Goal: Use online tool/utility: Utilize a website feature to perform a specific function

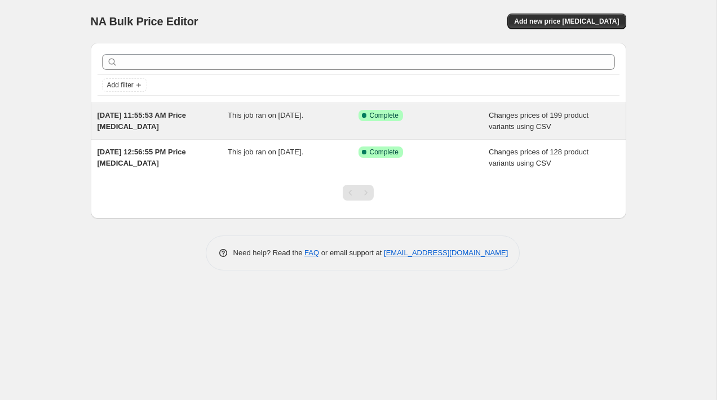
click at [296, 123] on div "This job ran on [DATE]." at bounding box center [293, 121] width 131 height 23
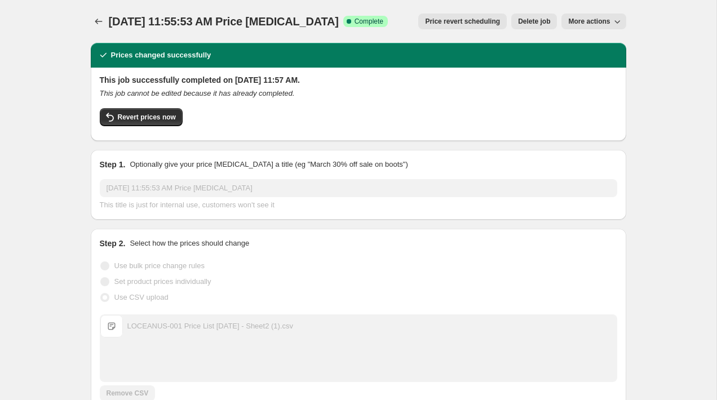
click at [605, 21] on span "More actions" at bounding box center [589, 21] width 42 height 9
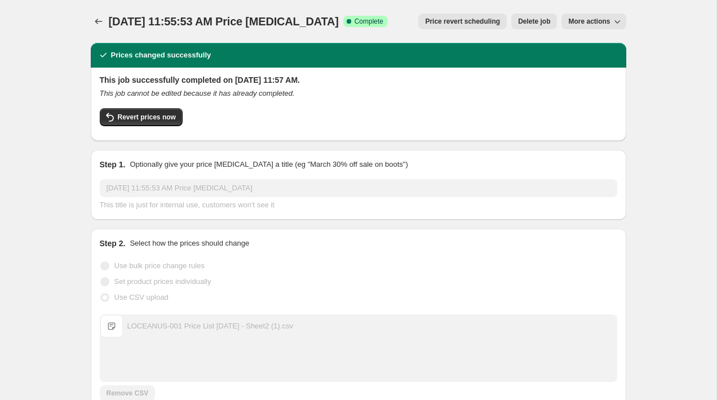
click at [618, 24] on icon "button" at bounding box center [617, 21] width 11 height 11
click at [615, 38] on button "Copy to new job" at bounding box center [598, 45] width 68 height 18
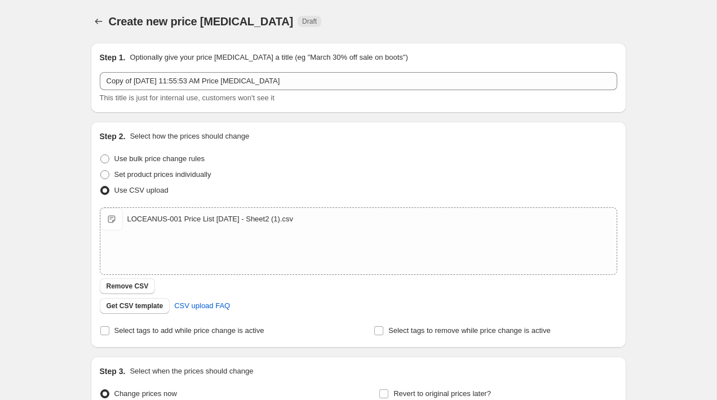
scroll to position [122, 0]
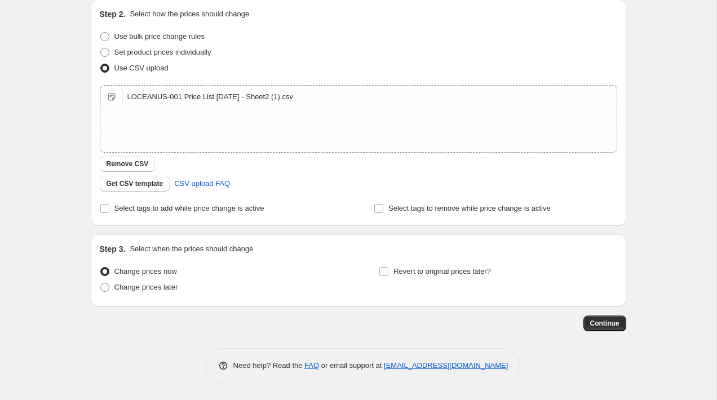
click at [609, 331] on div "Step 1. Optionally give your price [MEDICAL_DATA] a title (eg "March 30% off sa…" at bounding box center [358, 148] width 535 height 472
click at [608, 321] on span "Continue" at bounding box center [604, 323] width 29 height 9
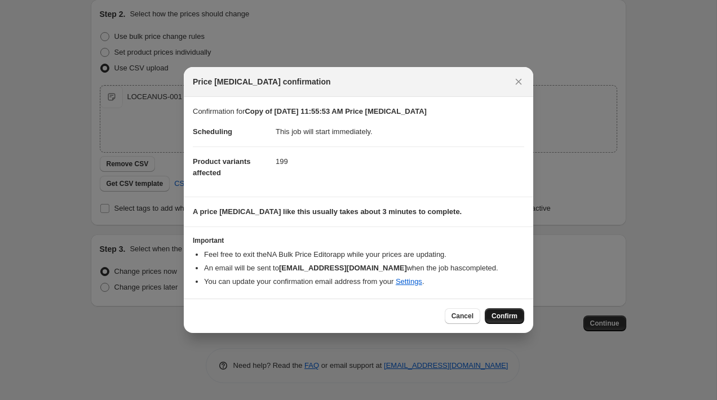
click at [495, 320] on span "Confirm" at bounding box center [504, 316] width 26 height 9
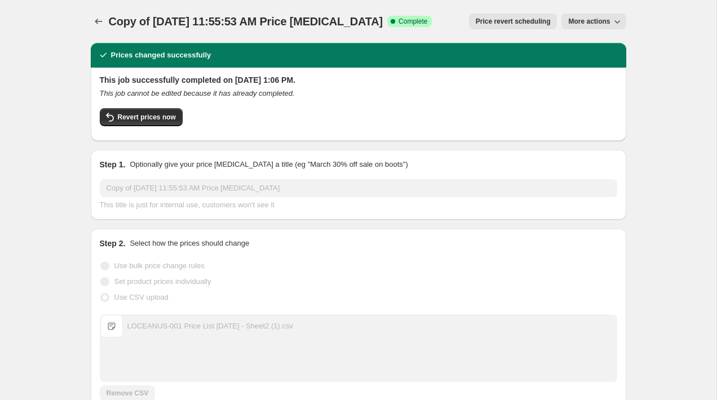
click at [101, 16] on button "Price change jobs" at bounding box center [99, 22] width 16 height 16
